Goal: Task Accomplishment & Management: Use online tool/utility

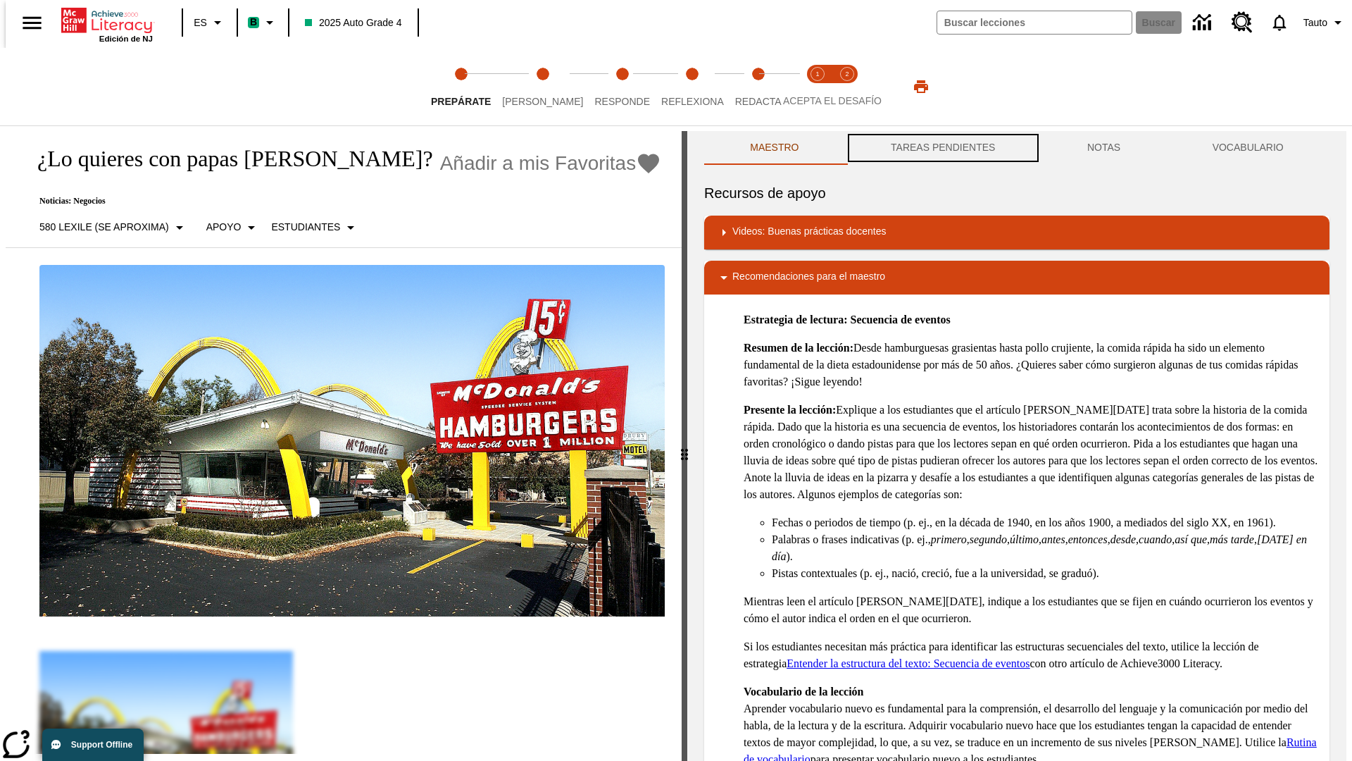
click at [942, 148] on button "TAREAS PENDIENTES" at bounding box center [943, 148] width 197 height 34
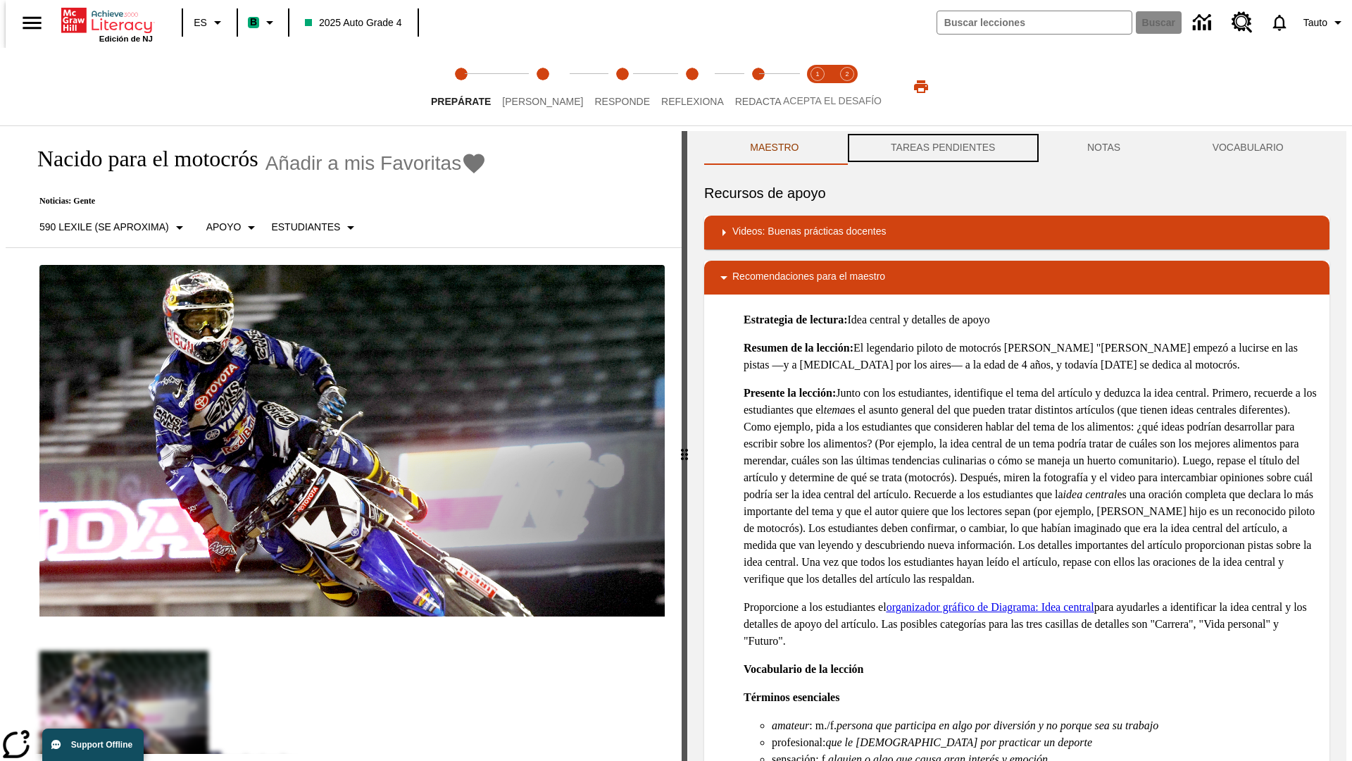
click at [942, 148] on button "TAREAS PENDIENTES" at bounding box center [943, 148] width 197 height 34
